Goal: Use online tool/utility: Utilize a website feature to perform a specific function

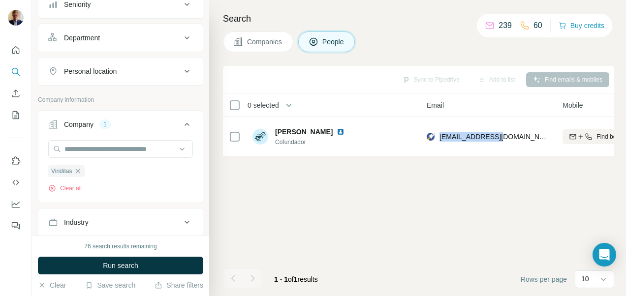
scroll to position [143, 0]
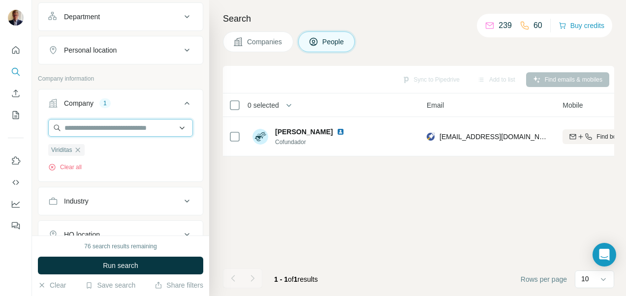
click at [117, 126] on input "text" at bounding box center [120, 128] width 145 height 18
type input "*"
click at [410, 7] on div "Search Companies People Sync to Pipedrive Add to list Find emails & mobiles 0 s…" at bounding box center [417, 148] width 417 height 296
click at [121, 124] on input "text" at bounding box center [120, 128] width 145 height 18
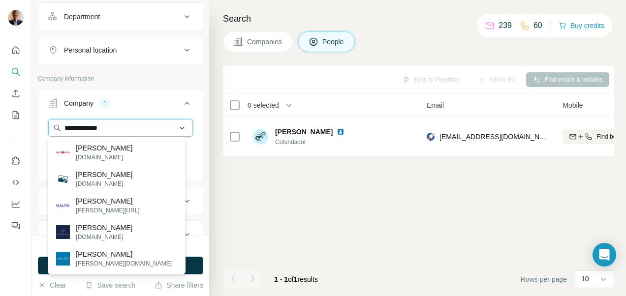
type input "**********"
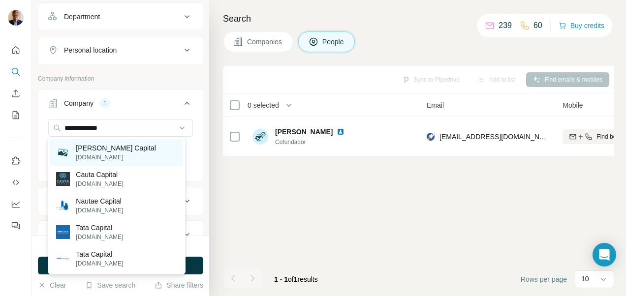
click at [96, 150] on p "[PERSON_NAME] Capital" at bounding box center [116, 148] width 80 height 10
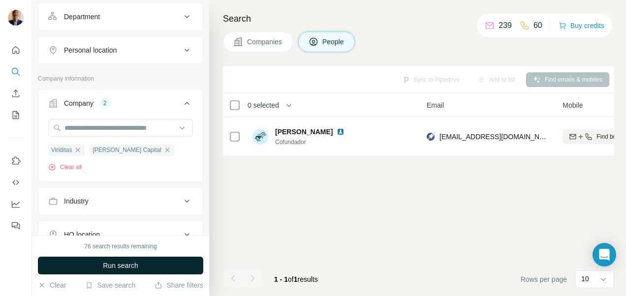
click at [120, 264] on span "Run search" at bounding box center [120, 266] width 35 height 10
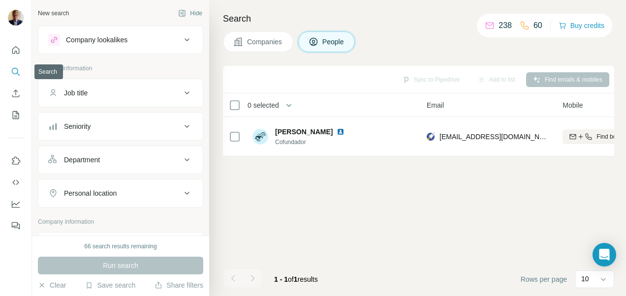
click at [16, 67] on icon "Search" at bounding box center [16, 72] width 10 height 10
click at [181, 36] on icon at bounding box center [187, 40] width 12 height 12
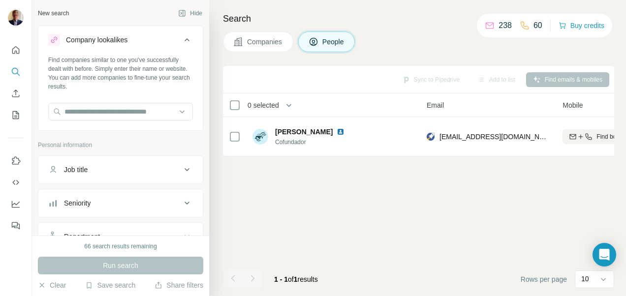
click at [181, 36] on icon at bounding box center [187, 40] width 12 height 12
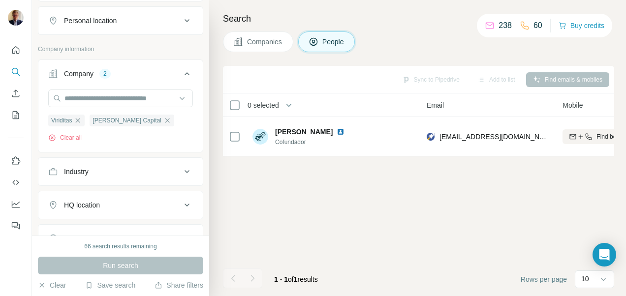
scroll to position [178, 0]
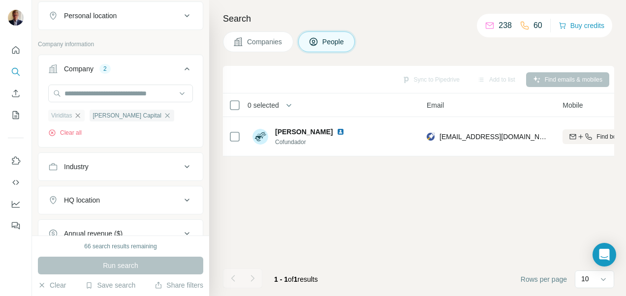
click at [79, 113] on icon "button" at bounding box center [78, 115] width 4 height 4
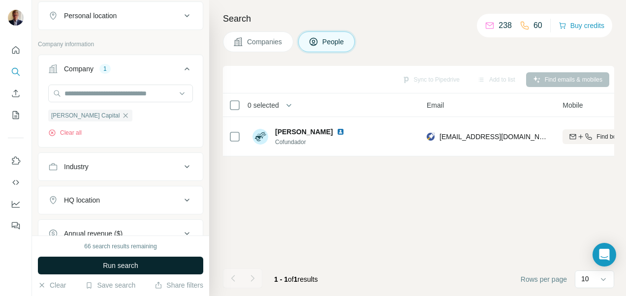
click at [113, 265] on span "Run search" at bounding box center [120, 266] width 35 height 10
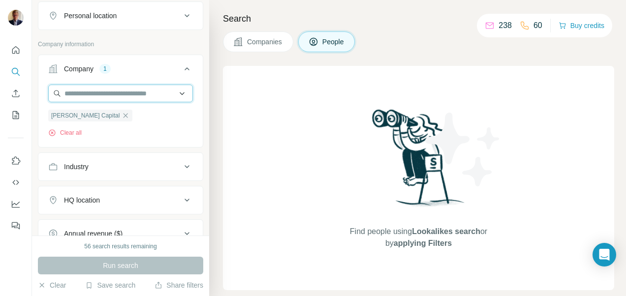
click at [102, 95] on input "text" at bounding box center [120, 94] width 145 height 18
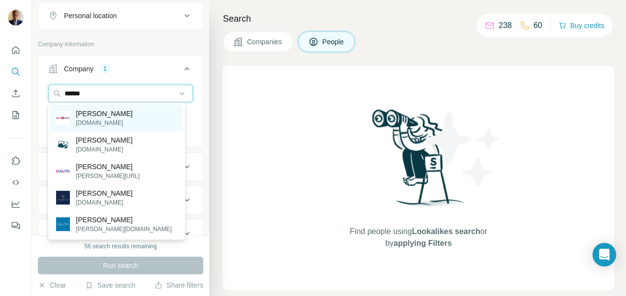
type input "*****"
click at [86, 118] on p "[PERSON_NAME]" at bounding box center [104, 114] width 57 height 10
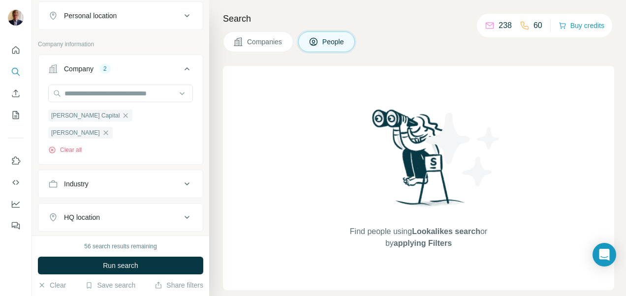
click at [110, 129] on icon "button" at bounding box center [106, 133] width 8 height 8
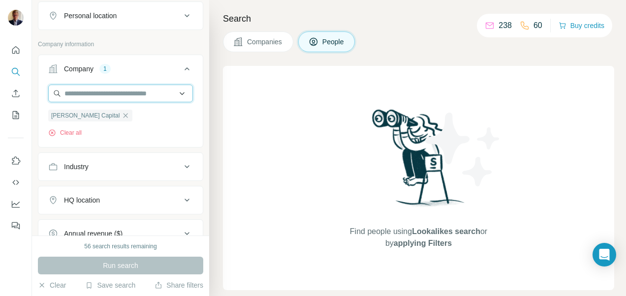
click at [96, 95] on input "text" at bounding box center [120, 94] width 145 height 18
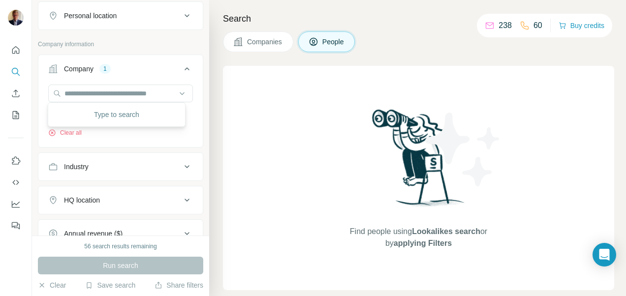
click at [123, 162] on div "Industry" at bounding box center [114, 167] width 133 height 10
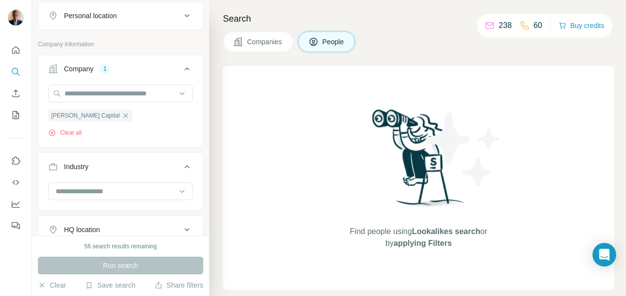
click at [108, 115] on div "[PERSON_NAME] Capital Clear all" at bounding box center [120, 111] width 145 height 53
click at [106, 271] on div "Run search" at bounding box center [120, 266] width 165 height 18
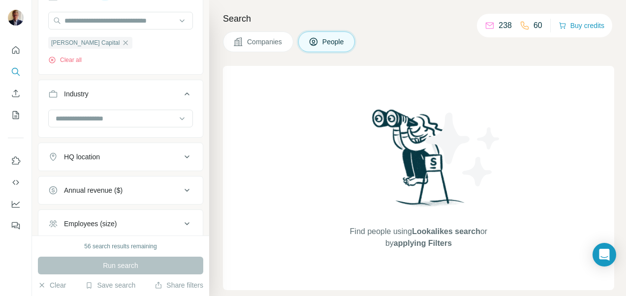
scroll to position [253, 0]
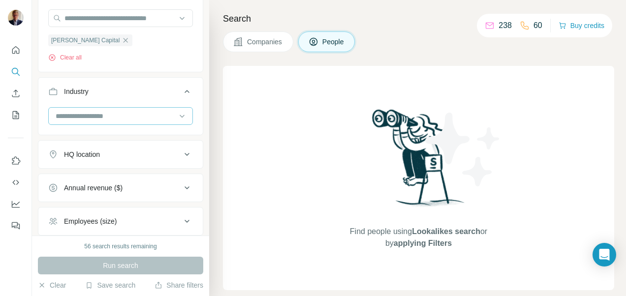
click at [105, 113] on input at bounding box center [116, 116] width 122 height 11
click at [52, 58] on icon "button" at bounding box center [52, 58] width 8 height 8
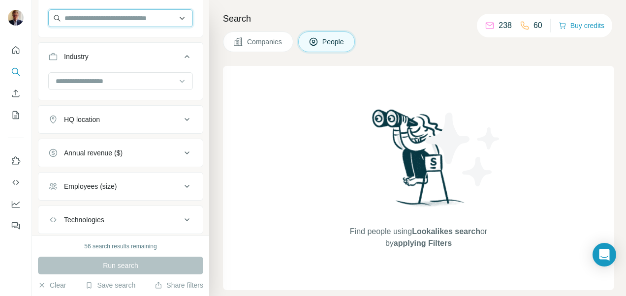
click at [94, 20] on input "text" at bounding box center [120, 18] width 145 height 18
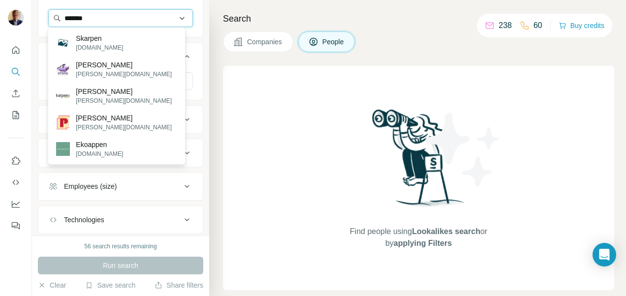
type input "*******"
click at [142, 25] on input "*******" at bounding box center [120, 18] width 145 height 18
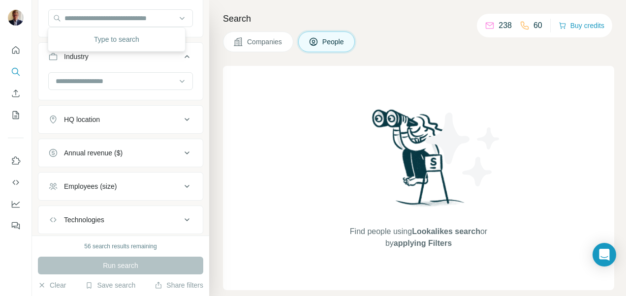
click at [265, 135] on div "Find people using Lookalikes search or by applying Filters" at bounding box center [418, 178] width 391 height 224
